Goal: Task Accomplishment & Management: Complete application form

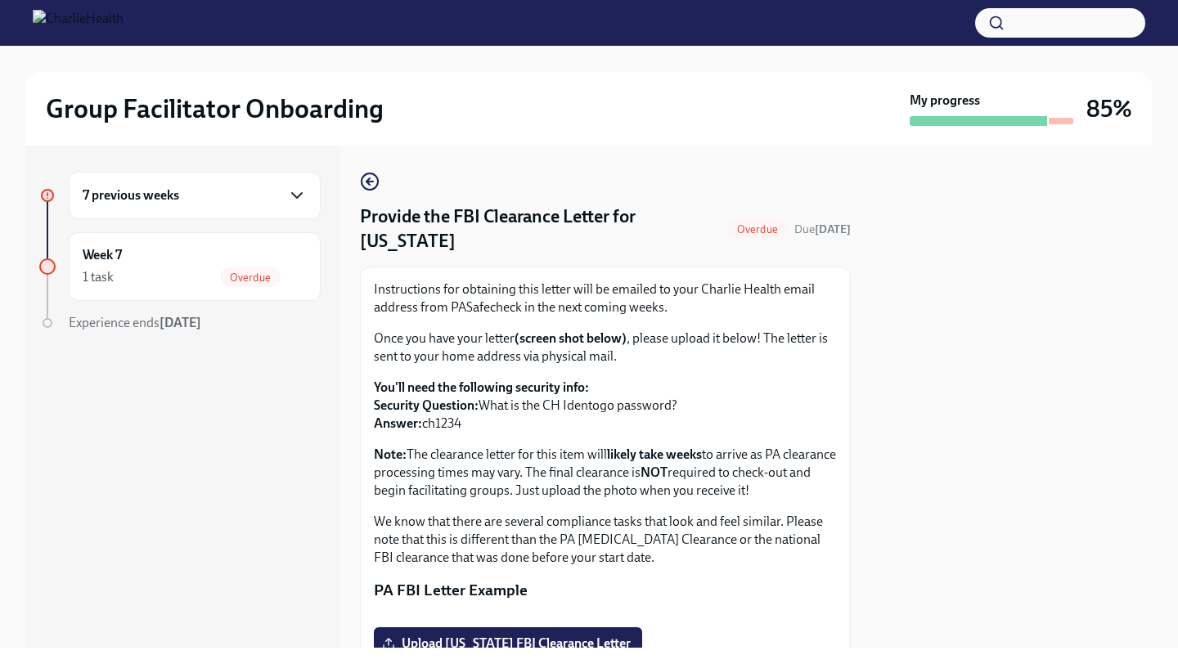
click at [289, 200] on icon "button" at bounding box center [297, 196] width 20 height 20
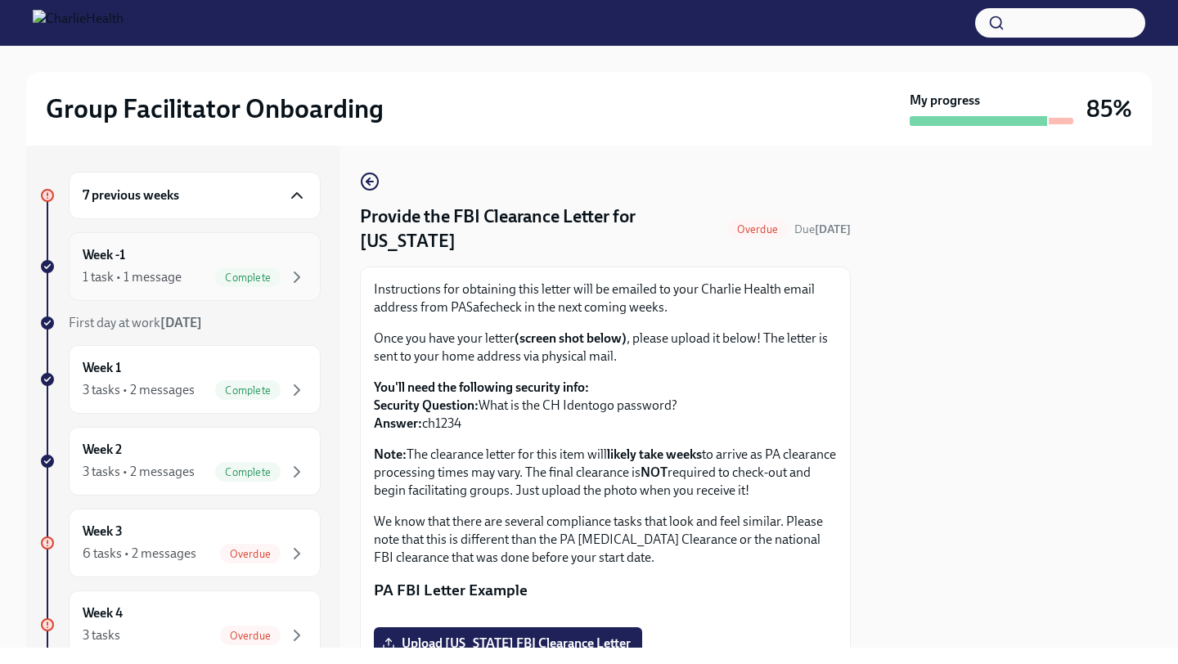
click at [177, 263] on div "Week -1 1 task • 1 message Complete" at bounding box center [195, 266] width 224 height 41
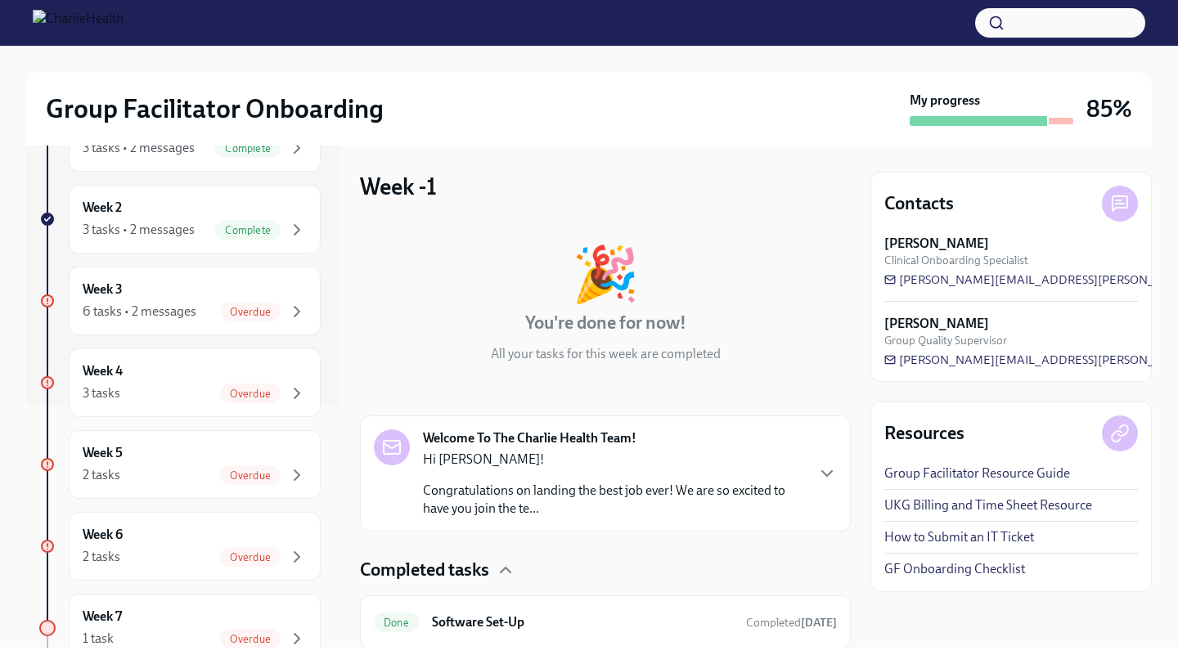
scroll to position [54, 0]
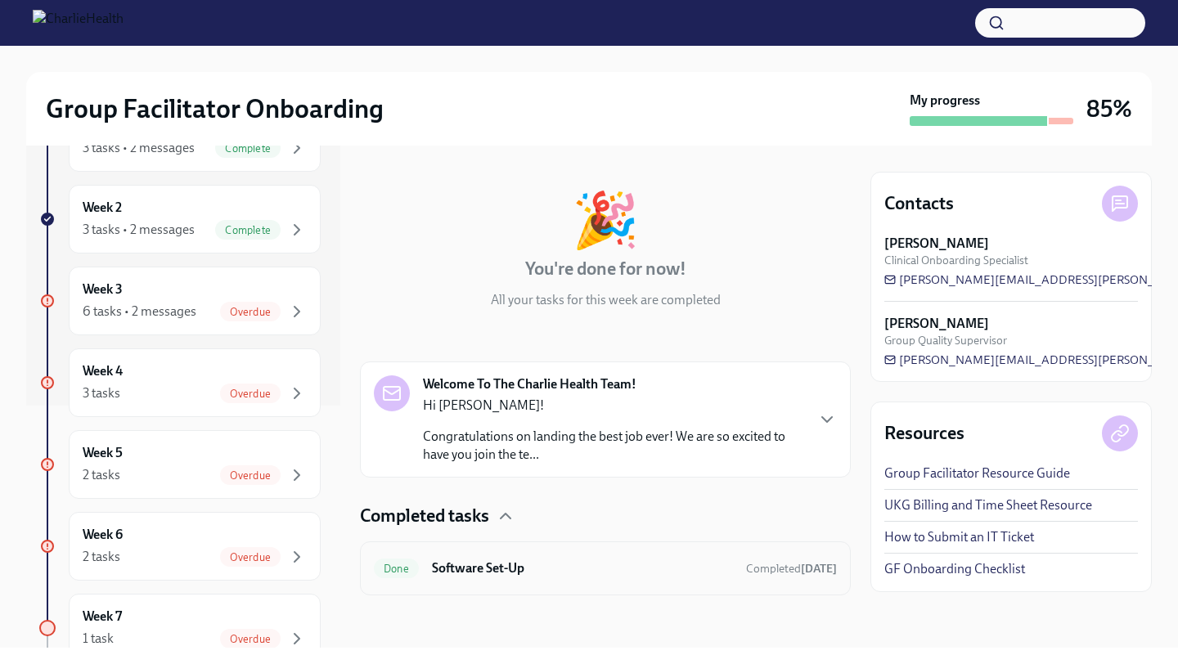
click at [447, 580] on div "Done Software Set-Up Completed [DATE]" at bounding box center [605, 568] width 463 height 26
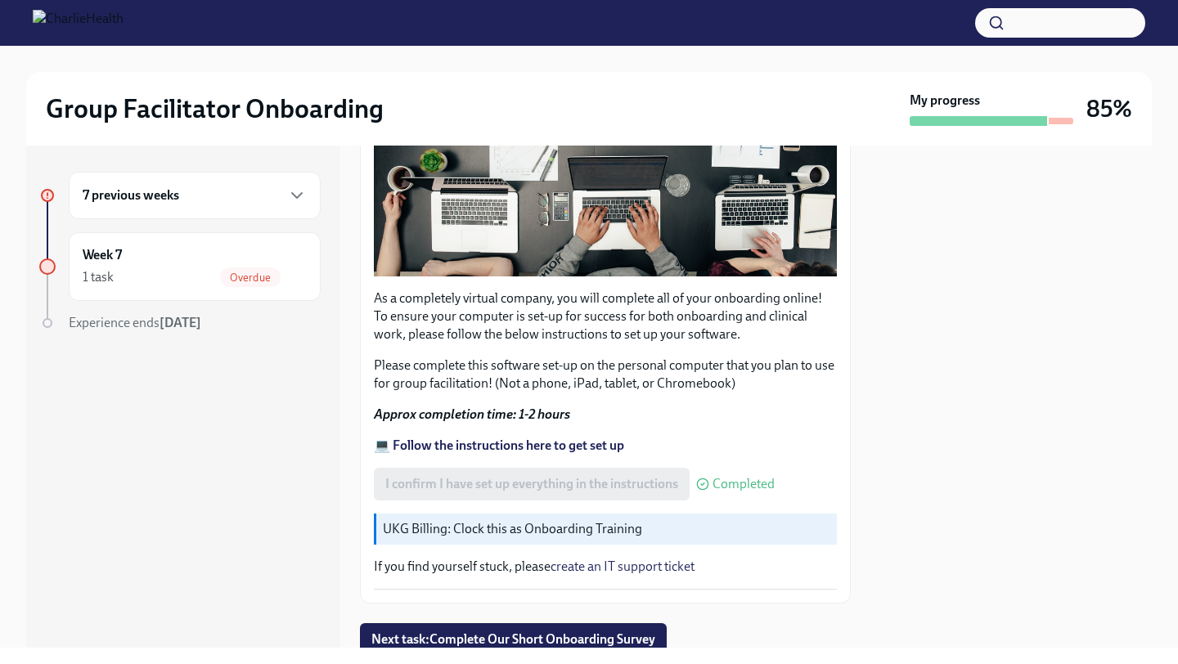
scroll to position [436, 0]
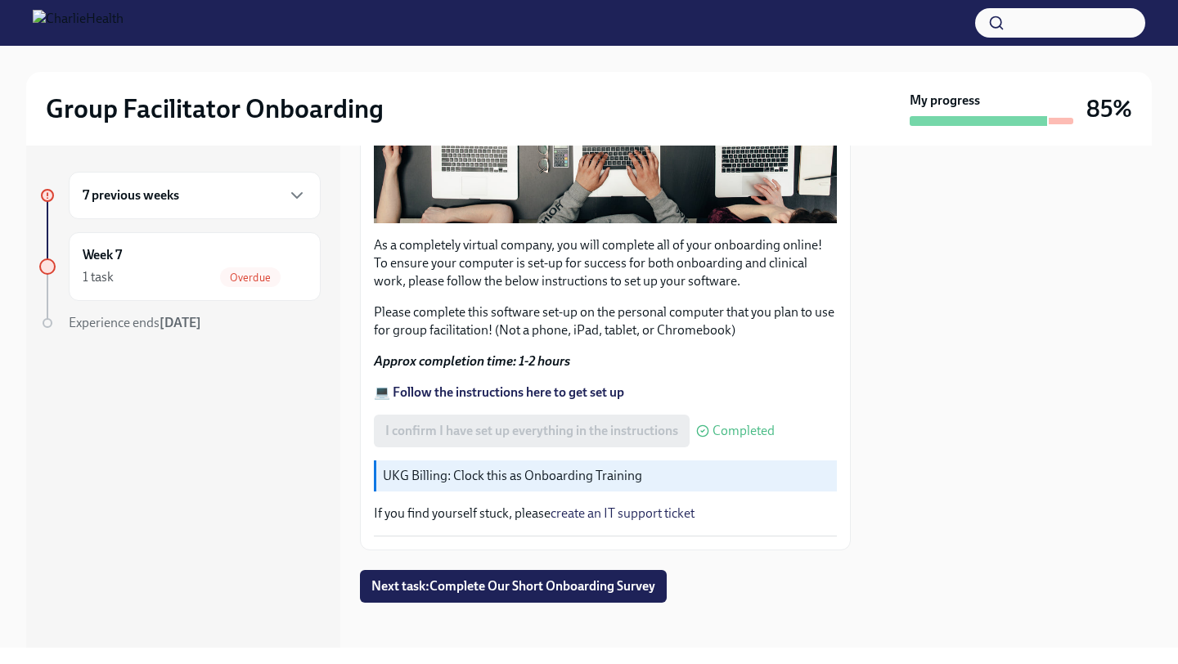
click at [486, 389] on strong "💻 Follow the instructions here to get set up" at bounding box center [499, 392] width 250 height 16
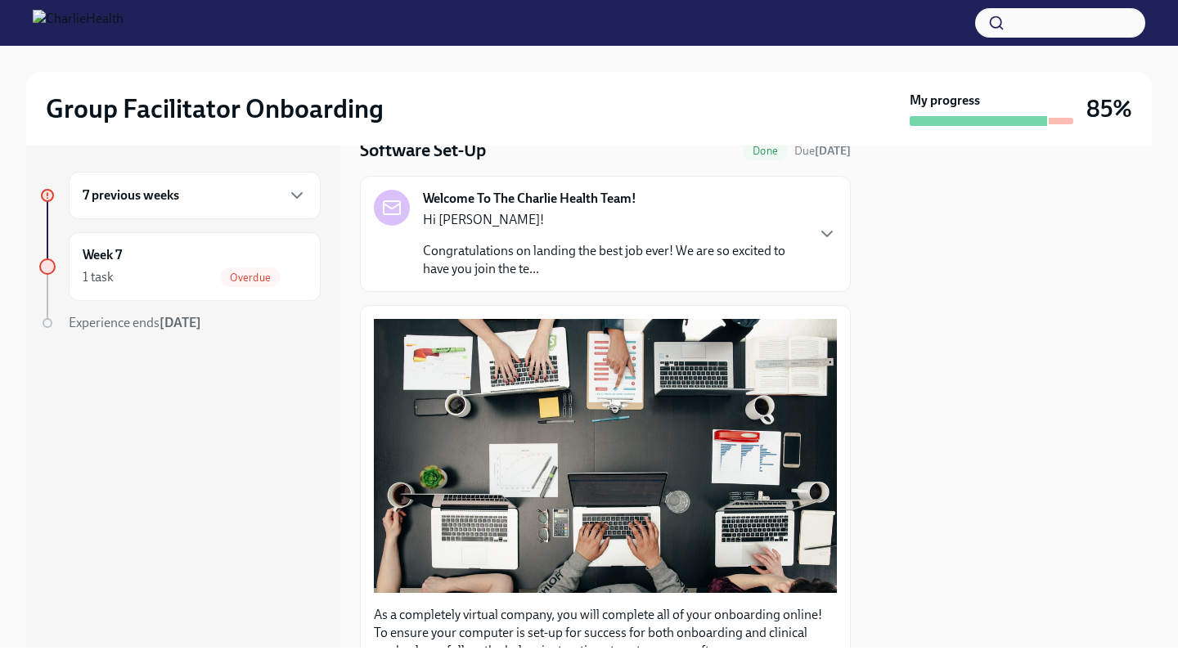
scroll to position [62, 0]
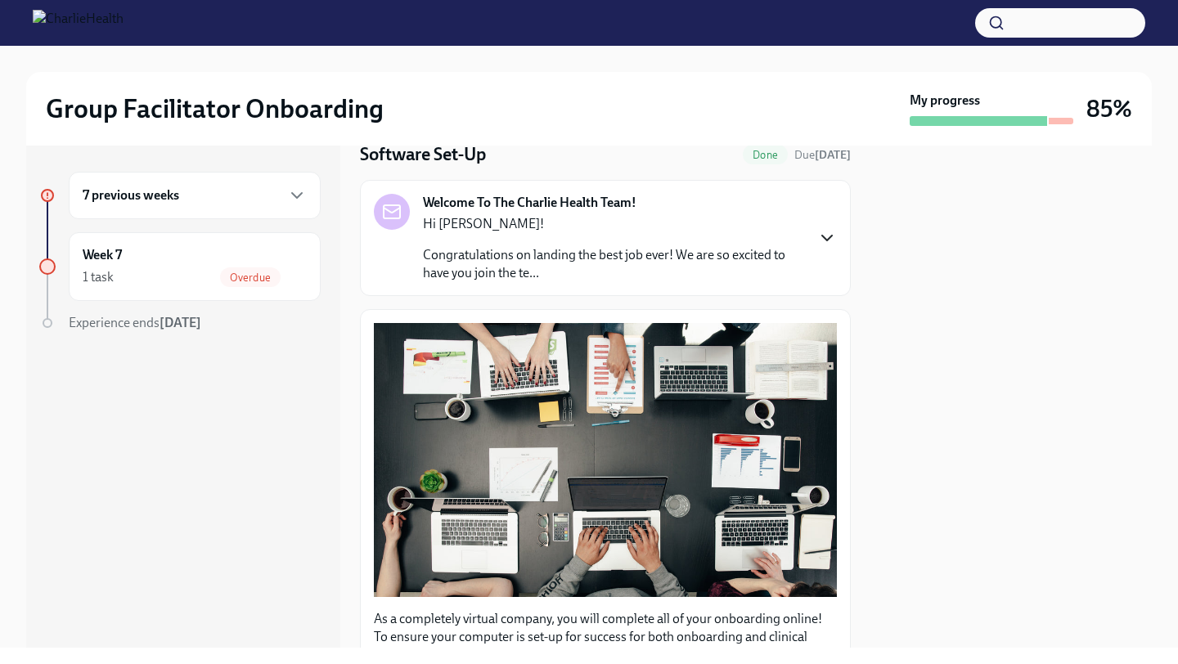
click at [817, 235] on icon "button" at bounding box center [827, 238] width 20 height 20
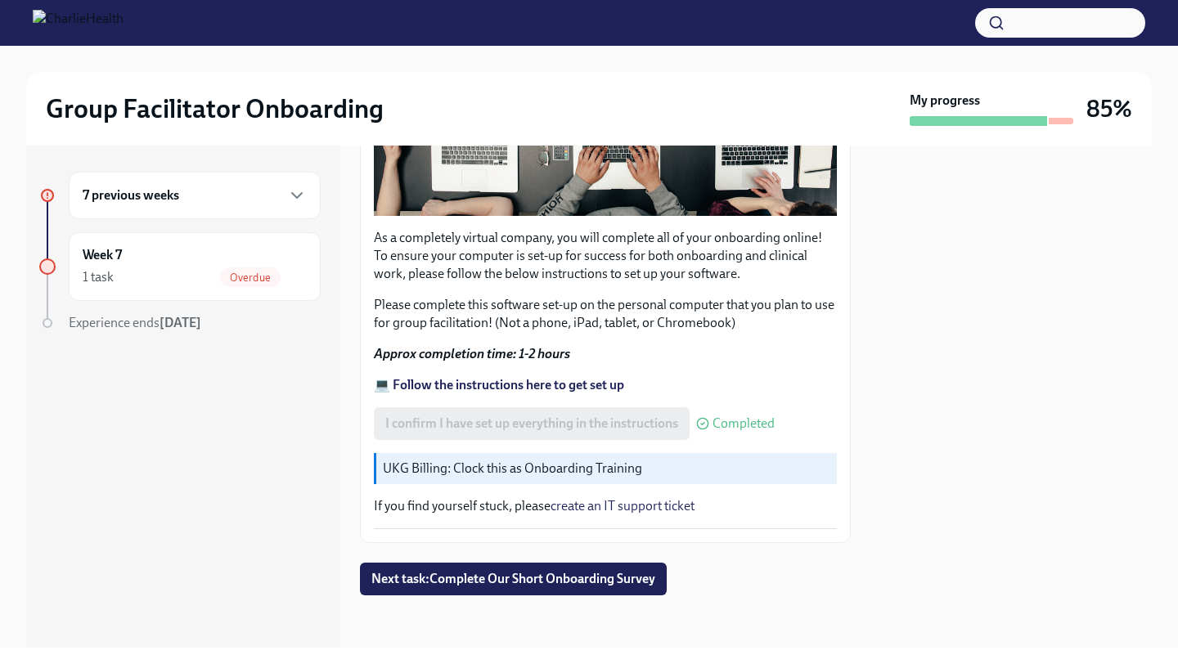
scroll to position [1359, 0]
click at [298, 202] on icon "button" at bounding box center [297, 196] width 20 height 20
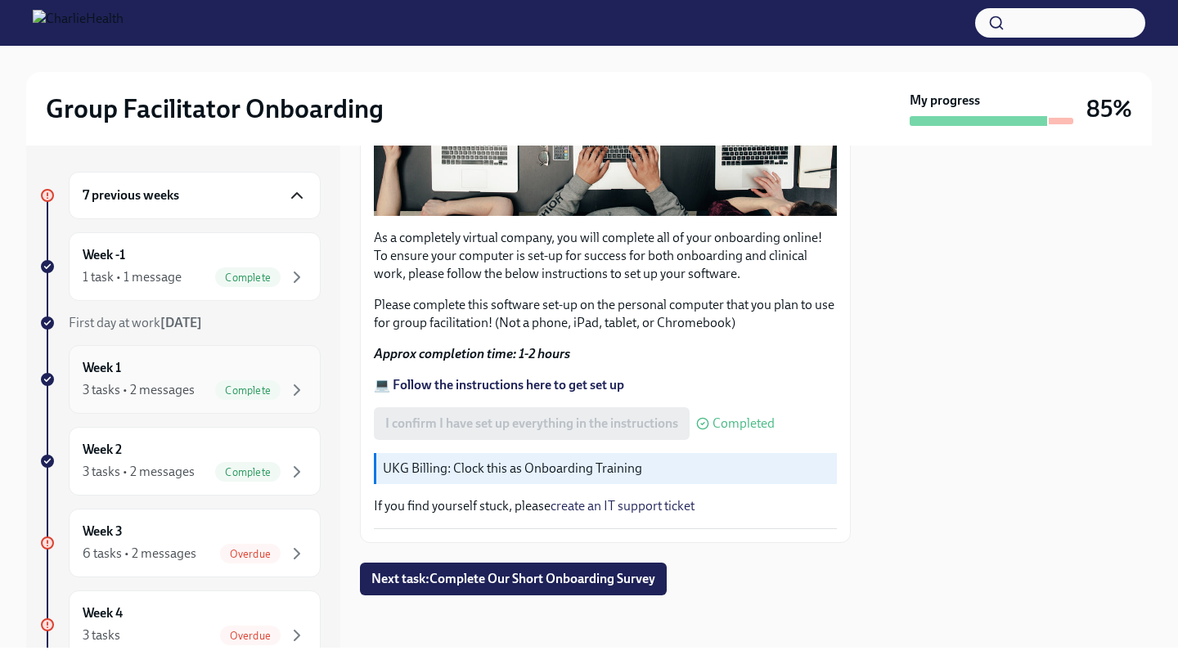
click at [290, 371] on div "Week 1 3 tasks • 2 messages Complete" at bounding box center [195, 379] width 224 height 41
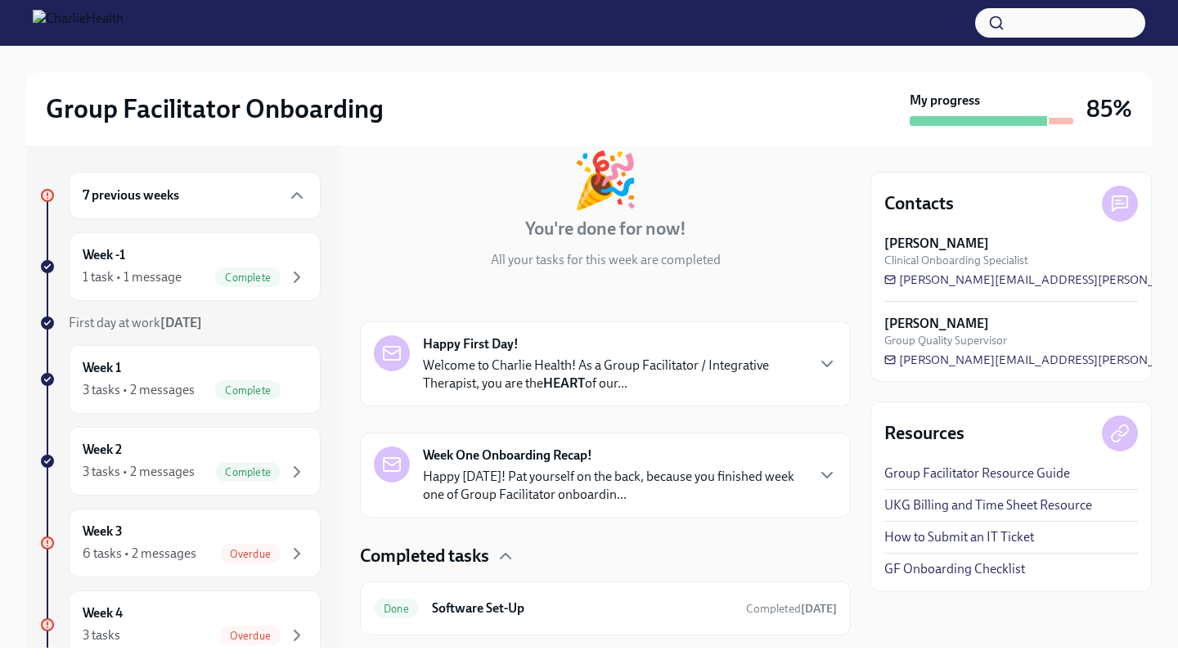
scroll to position [301, 0]
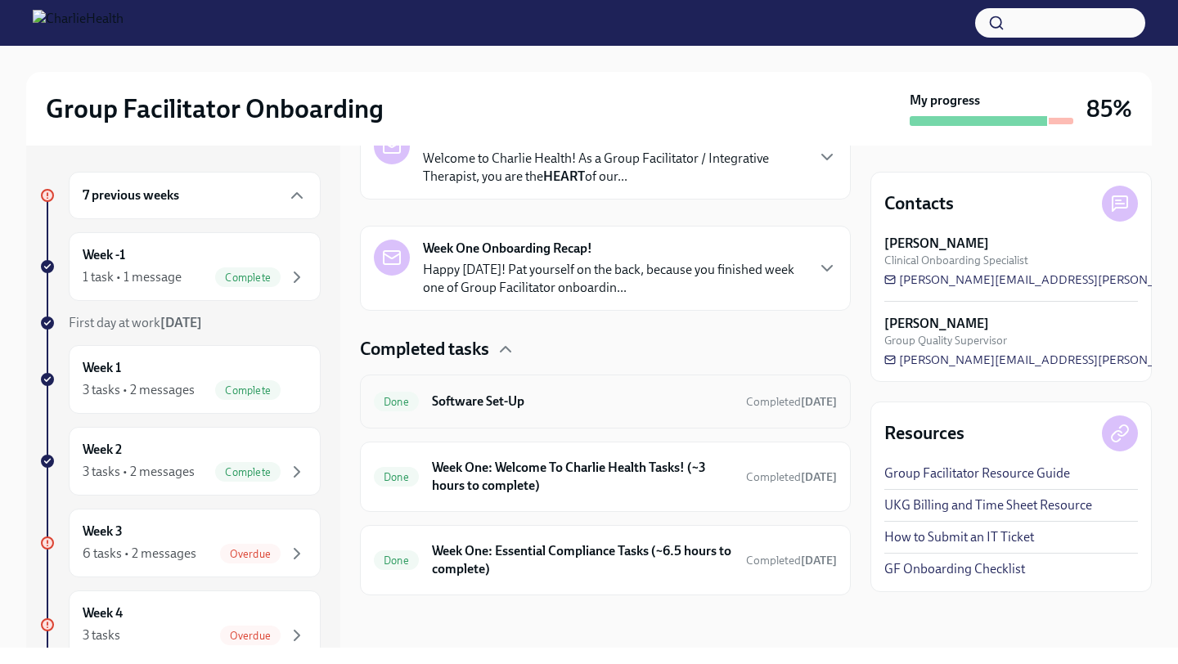
click at [474, 408] on h6 "Software Set-Up" at bounding box center [582, 402] width 301 height 18
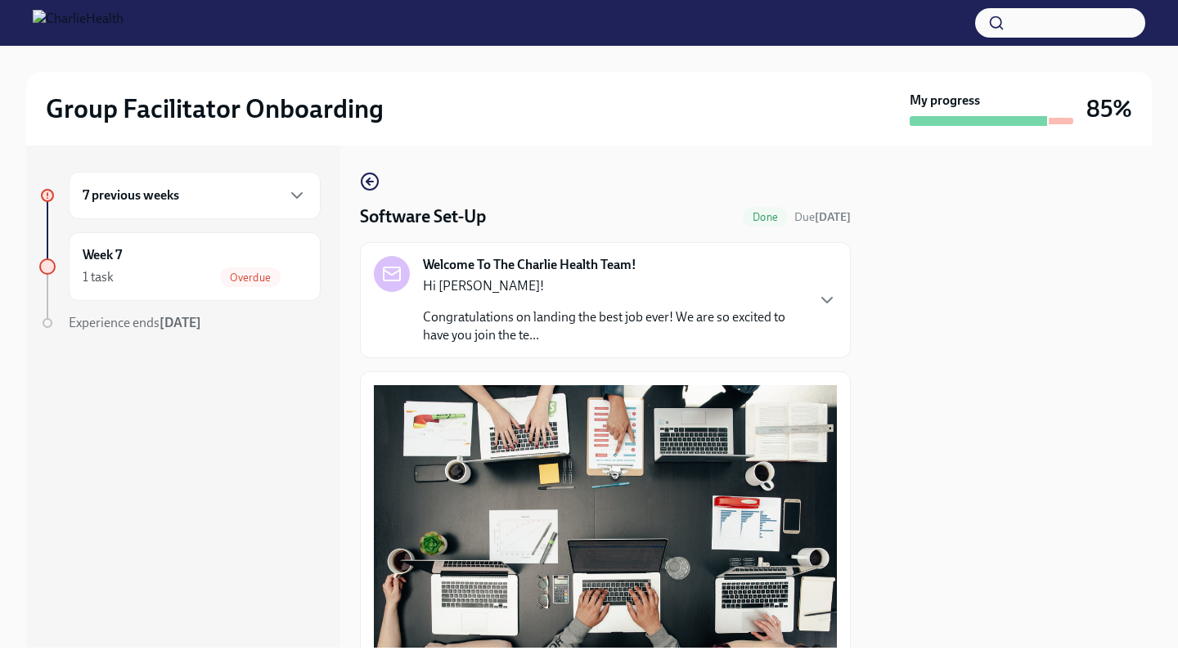
click at [222, 197] on div "7 previous weeks" at bounding box center [195, 196] width 224 height 20
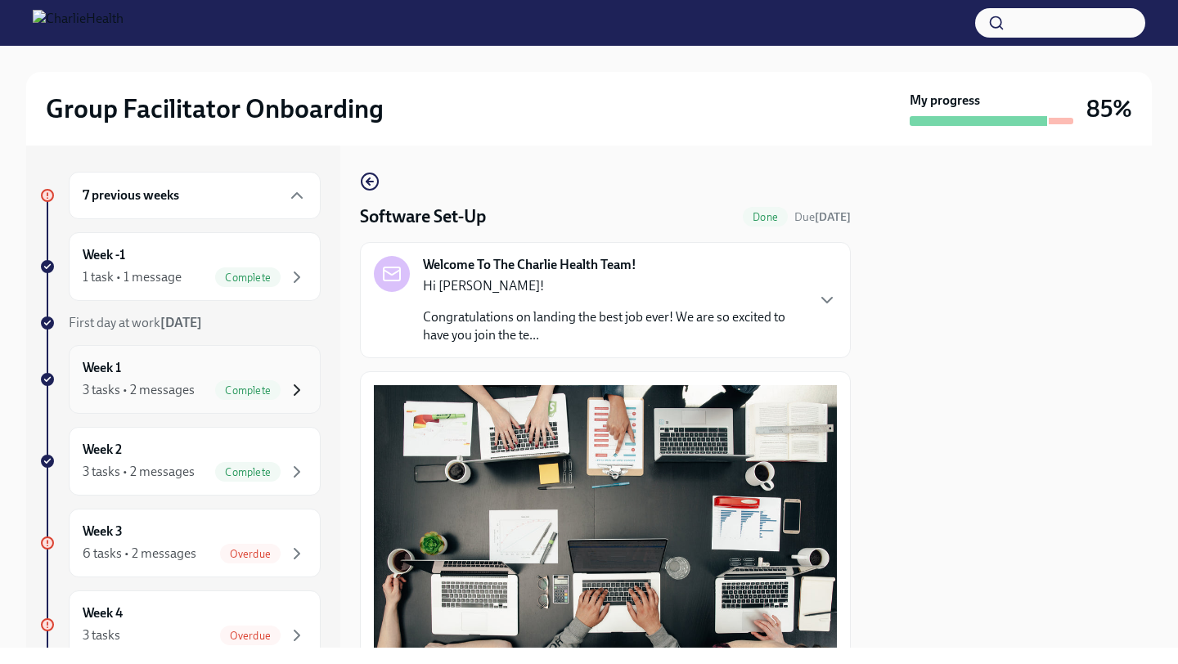
click at [287, 382] on icon "button" at bounding box center [297, 390] width 20 height 20
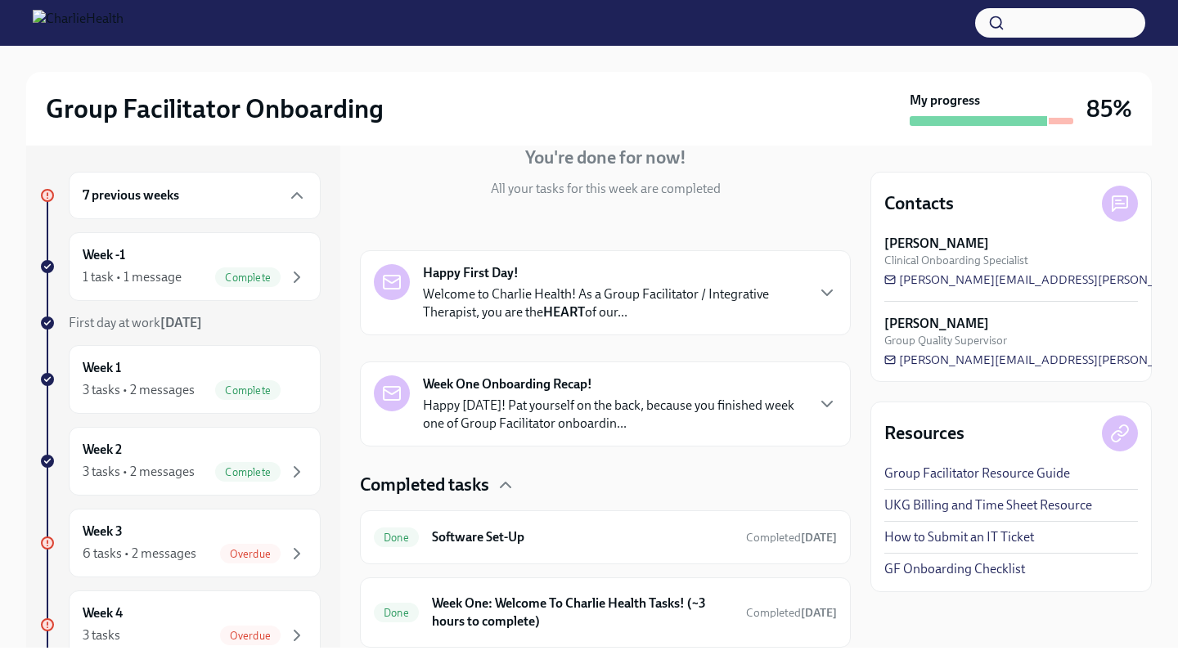
scroll to position [301, 0]
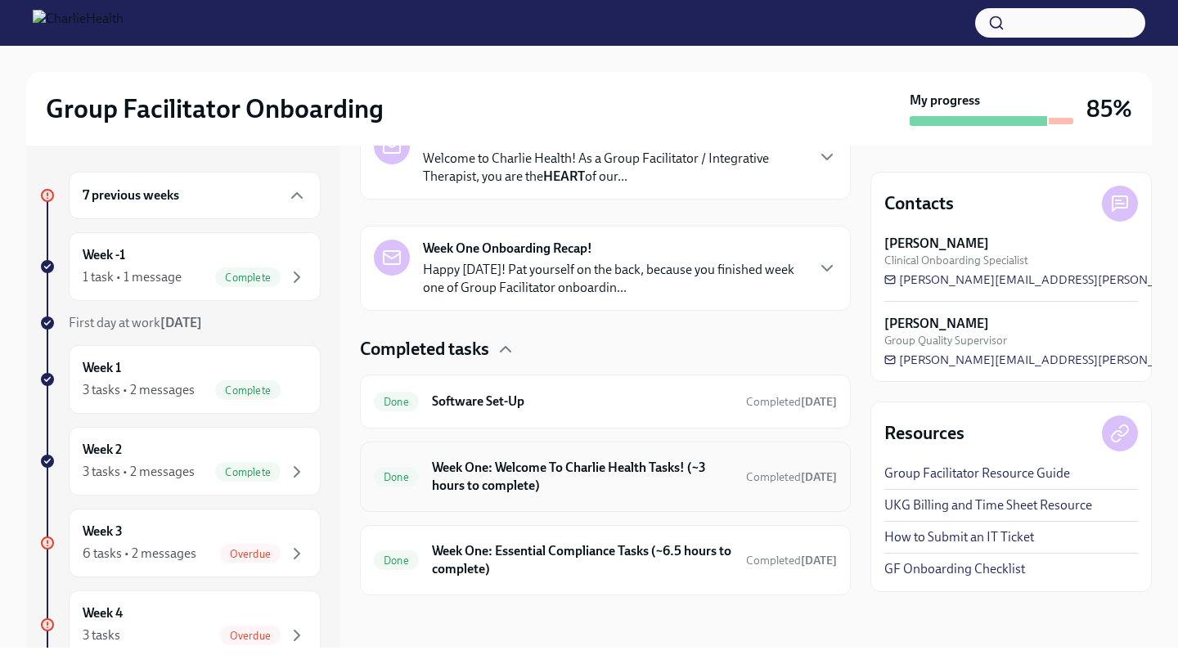
click at [489, 469] on h6 "Week One: Welcome To Charlie Health Tasks! (~3 hours to complete)" at bounding box center [582, 477] width 301 height 36
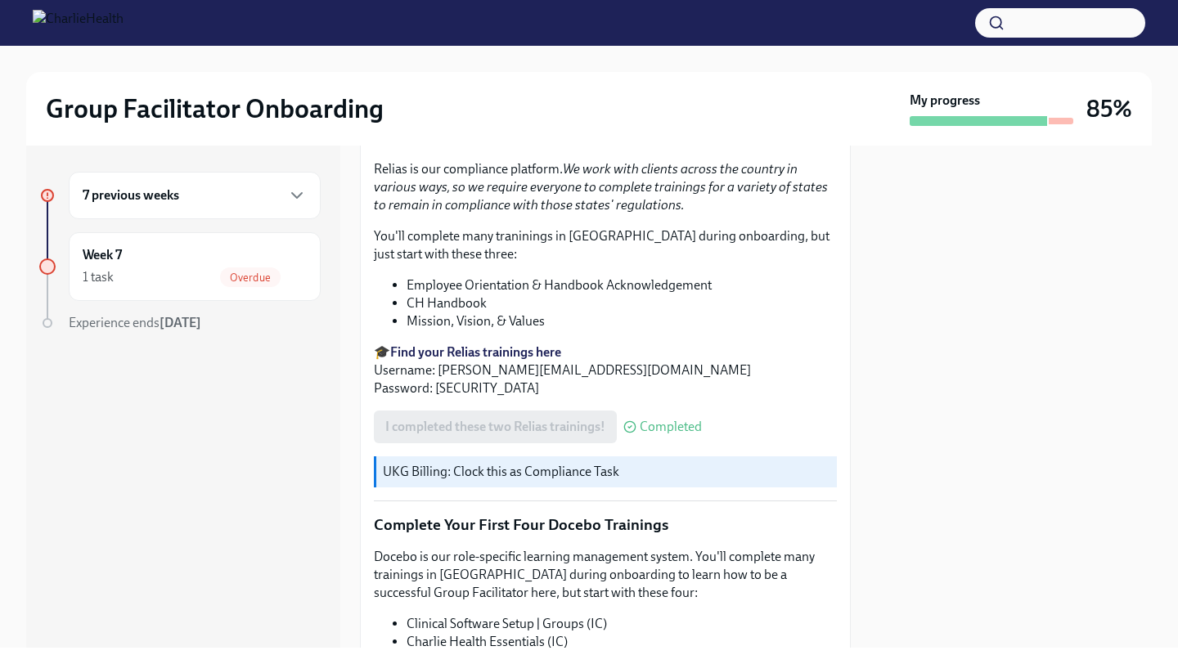
scroll to position [1766, 0]
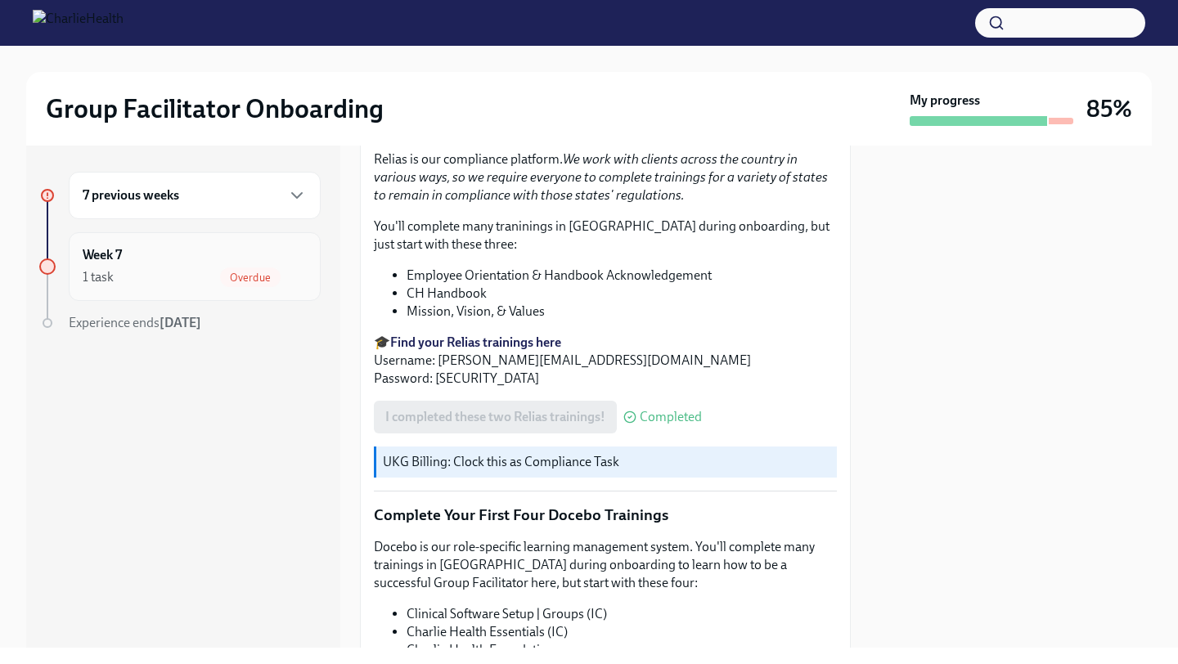
click at [288, 267] on icon "button" at bounding box center [297, 277] width 20 height 20
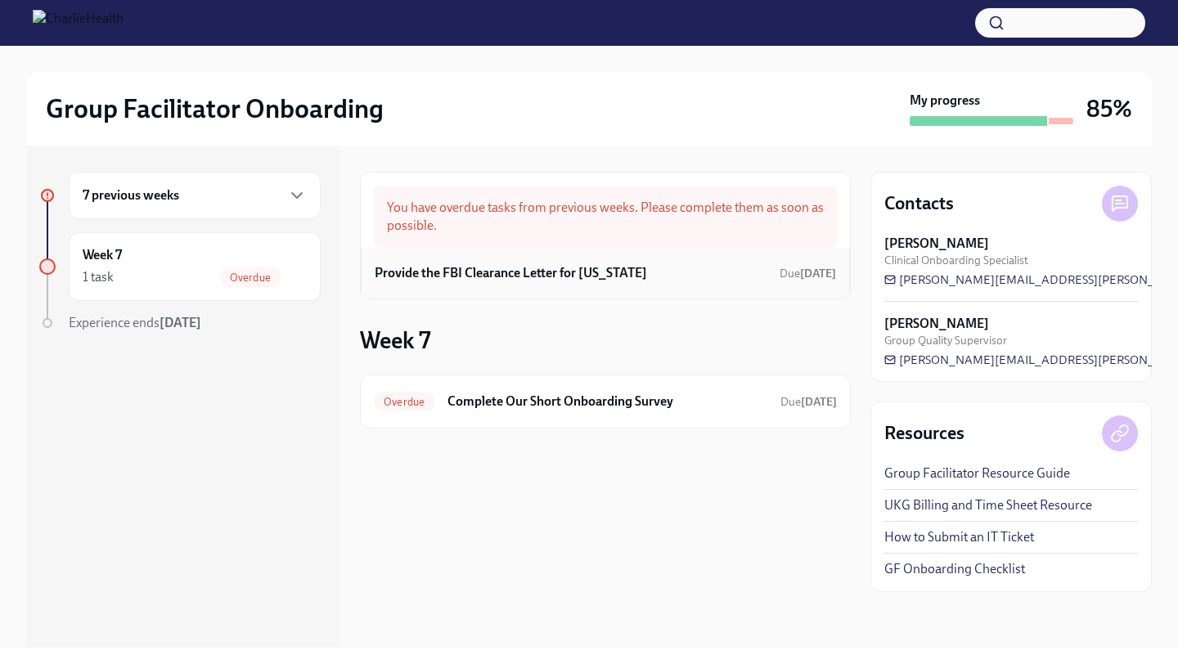
click at [483, 286] on div "Provide the FBI Clearance Letter for [US_STATE] Due [DATE]" at bounding box center [605, 273] width 489 height 51
click at [503, 268] on h6 "Provide the FBI Clearance Letter for [US_STATE]" at bounding box center [511, 273] width 272 height 18
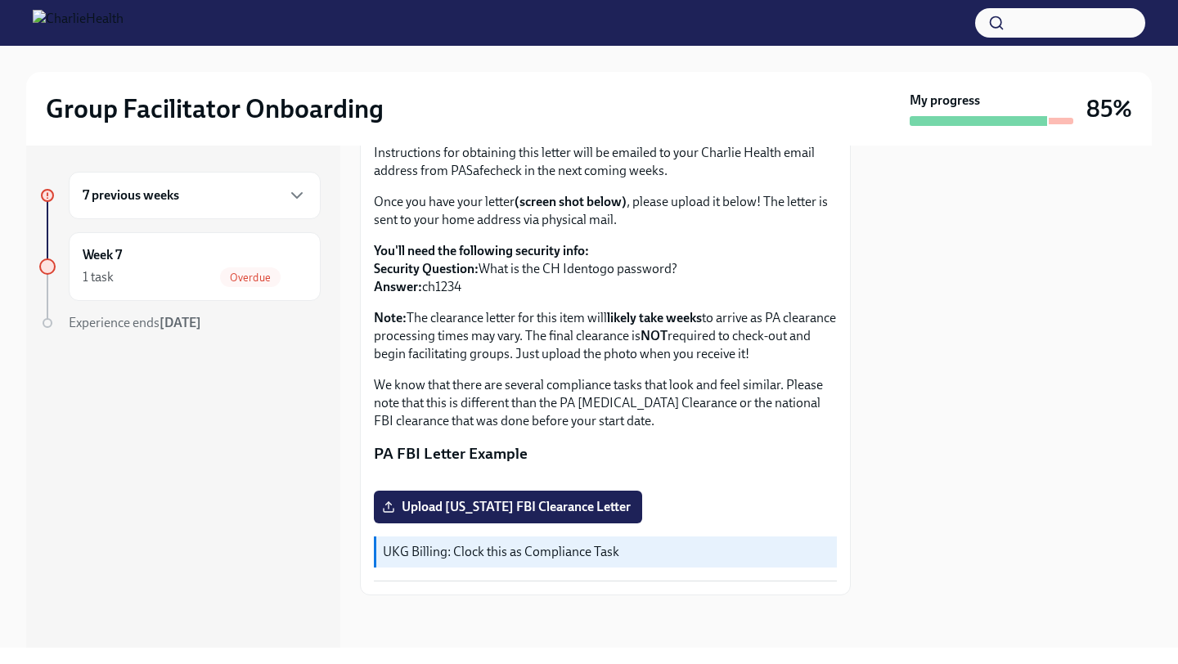
scroll to position [305, 0]
click at [457, 512] on span "Upload [US_STATE] FBI Clearance Letter" at bounding box center [507, 507] width 245 height 16
click at [0, 0] on input "Upload [US_STATE] FBI Clearance Letter" at bounding box center [0, 0] width 0 height 0
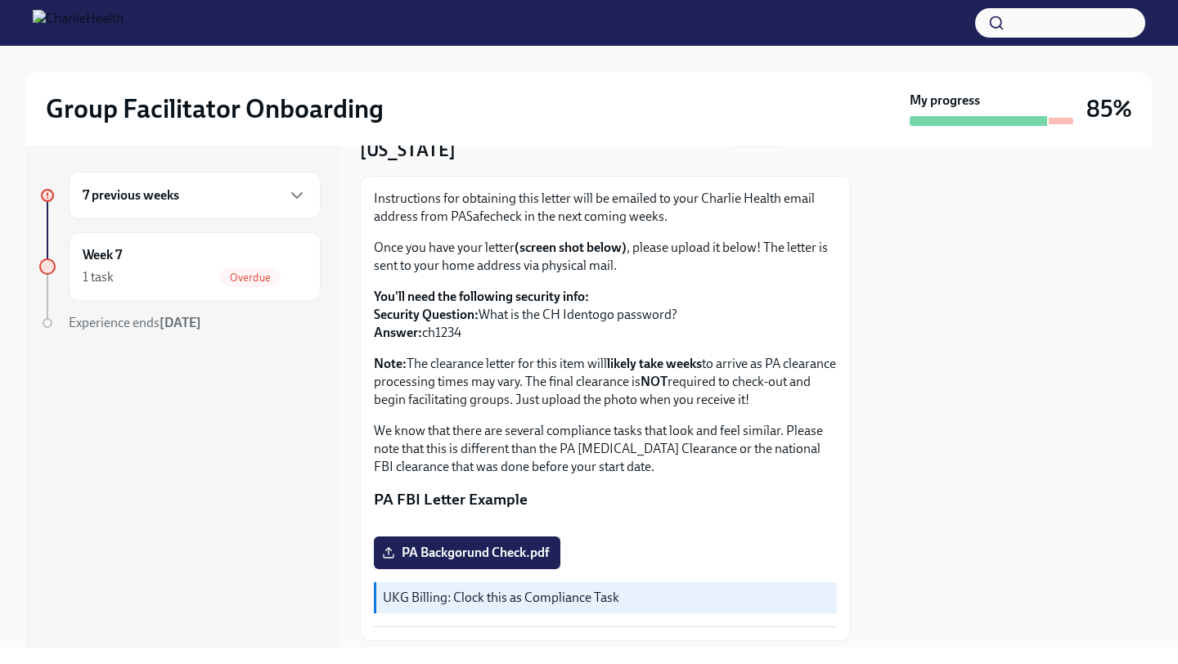
scroll to position [79, 0]
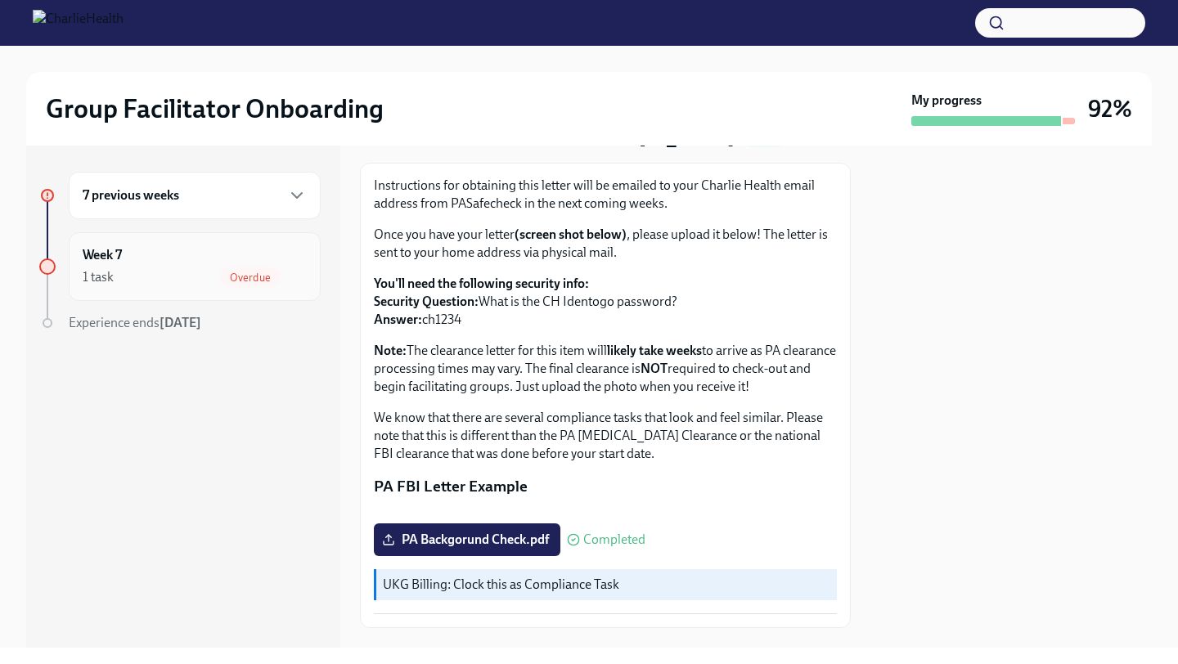
click at [206, 263] on div "Week 7 1 task Overdue" at bounding box center [195, 266] width 224 height 41
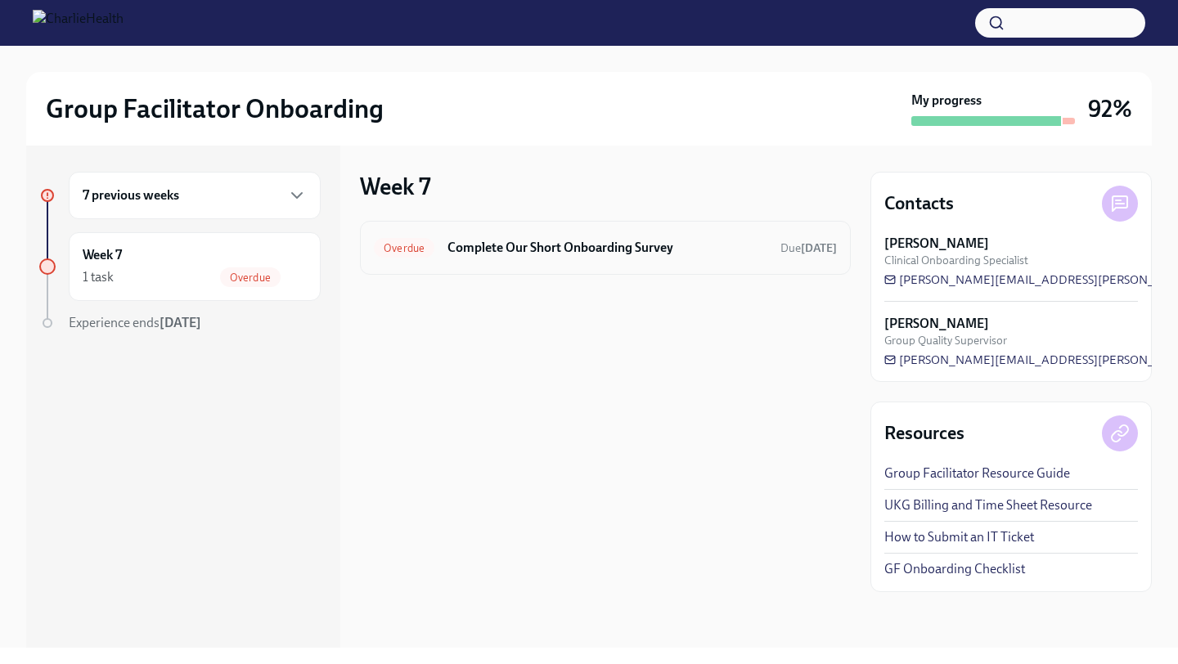
click at [544, 240] on h6 "Complete Our Short Onboarding Survey" at bounding box center [607, 248] width 320 height 18
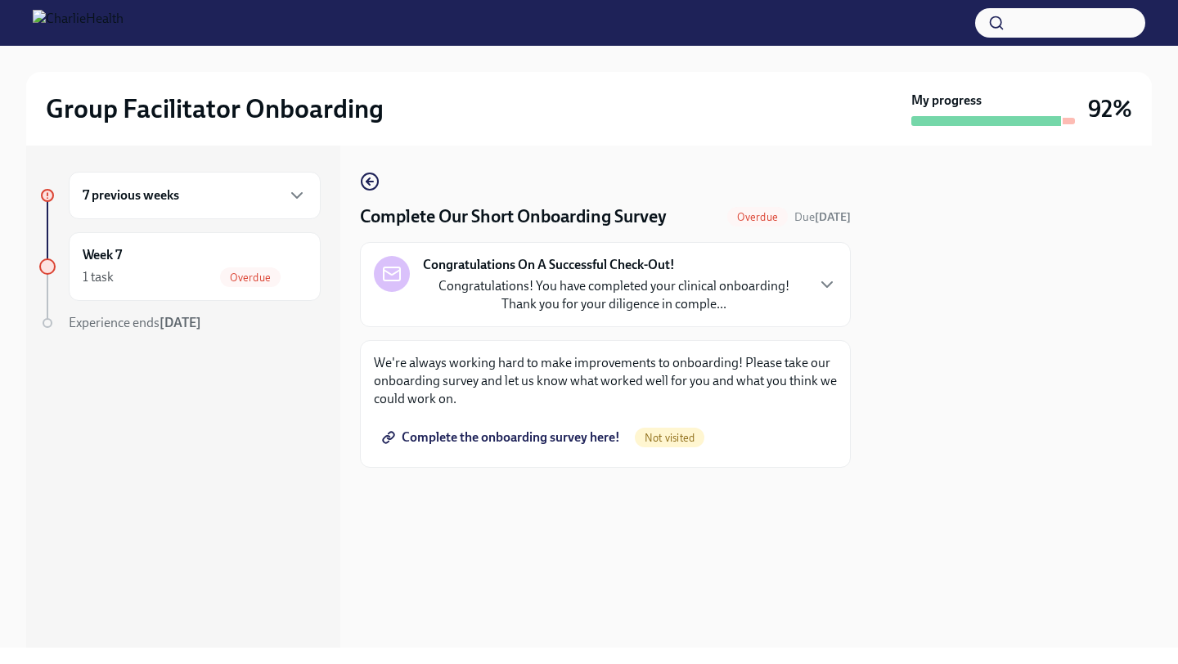
click at [521, 440] on span "Complete the onboarding survey here!" at bounding box center [502, 437] width 235 height 16
